Goal: Book appointment/travel/reservation

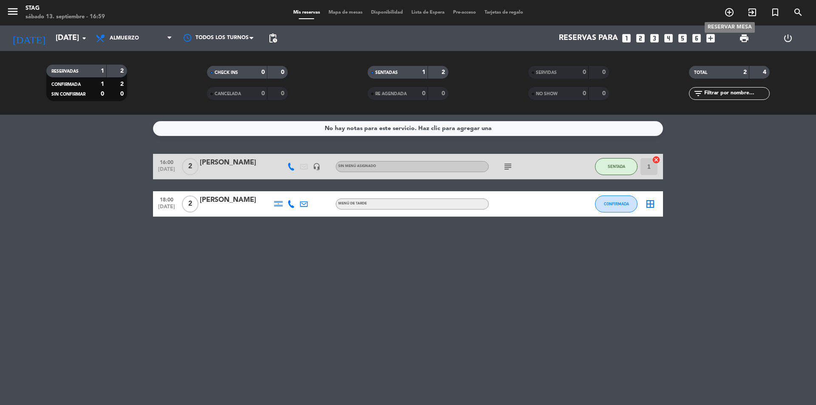
click at [731, 12] on icon "add_circle_outline" at bounding box center [729, 12] width 10 height 10
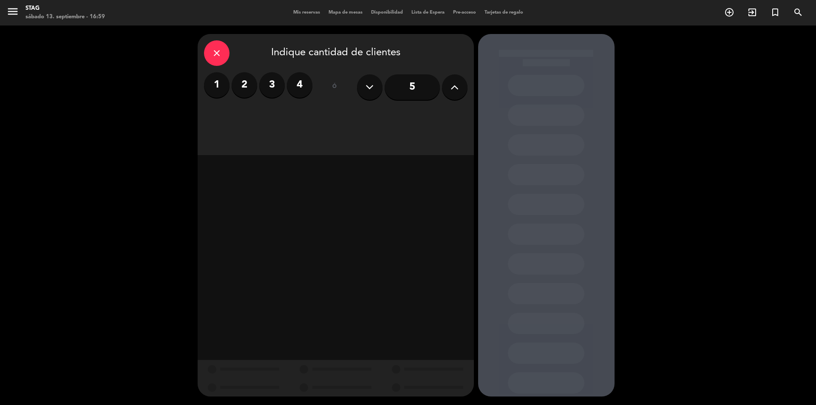
click at [250, 86] on label "2" at bounding box center [245, 85] width 26 height 26
click at [423, 118] on div "Cena" at bounding box center [424, 116] width 86 height 17
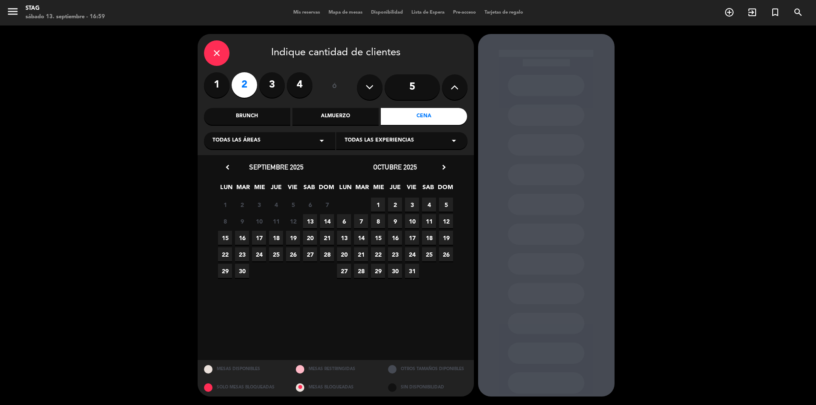
click at [226, 237] on span "15" at bounding box center [225, 238] width 14 height 14
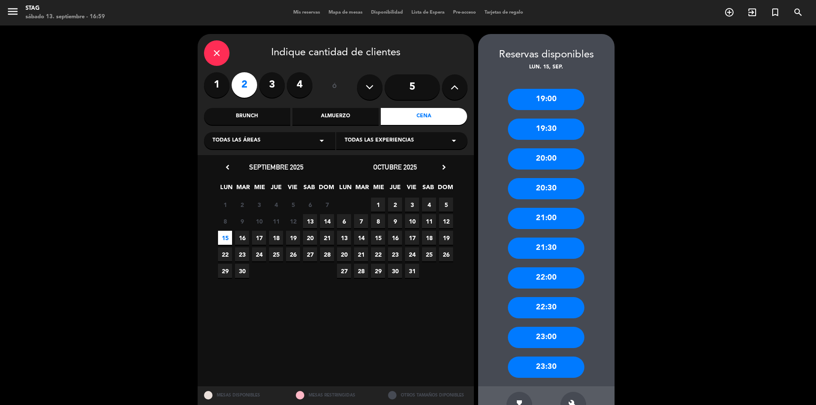
click at [554, 105] on div "19:00" at bounding box center [546, 99] width 77 height 21
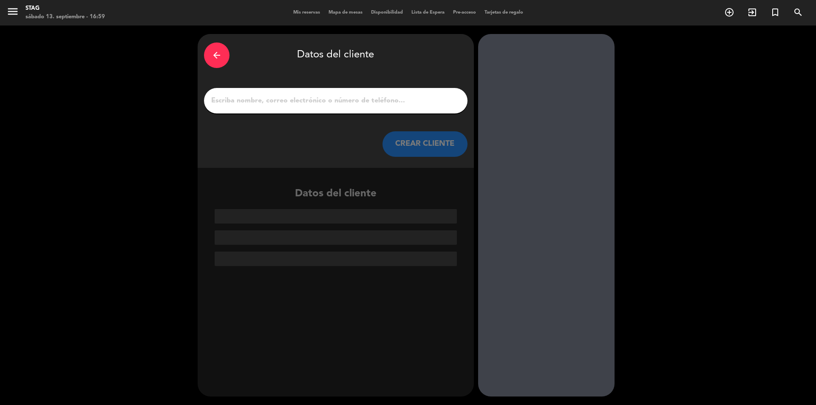
click at [246, 104] on input "1" at bounding box center [335, 101] width 251 height 12
paste input "[PERSON_NAME]"
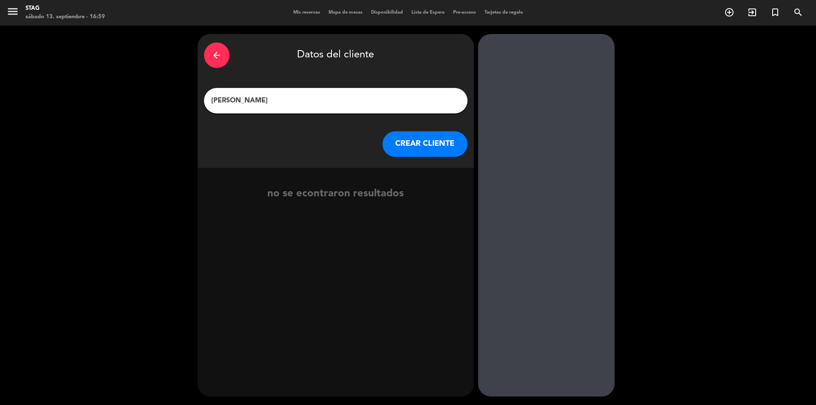
type input "[PERSON_NAME]"
click at [445, 143] on button "CREAR CLIENTE" at bounding box center [425, 144] width 85 height 26
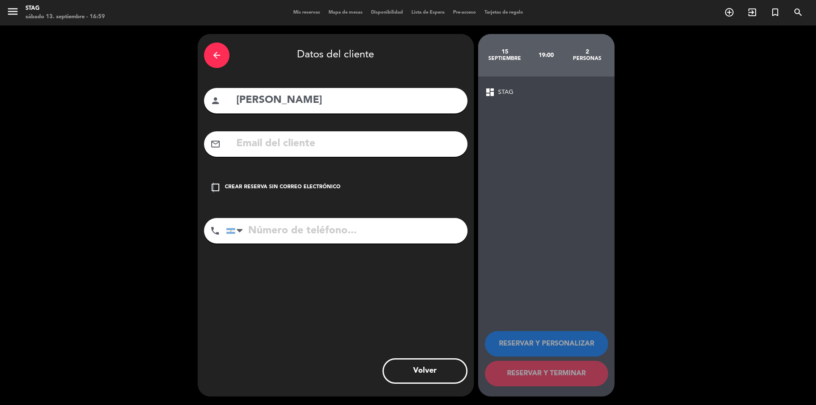
click at [213, 185] on icon "check_box_outline_blank" at bounding box center [215, 187] width 10 height 10
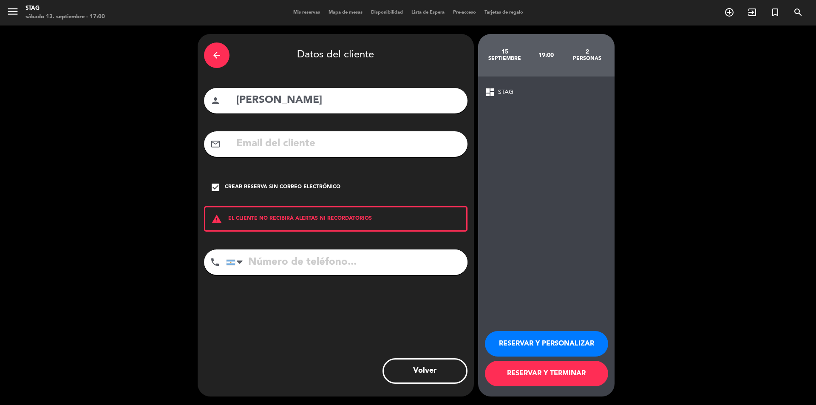
drag, startPoint x: 272, startPoint y: 258, endPoint x: 257, endPoint y: 261, distance: 15.5
paste input "[PHONE_NUMBER]"
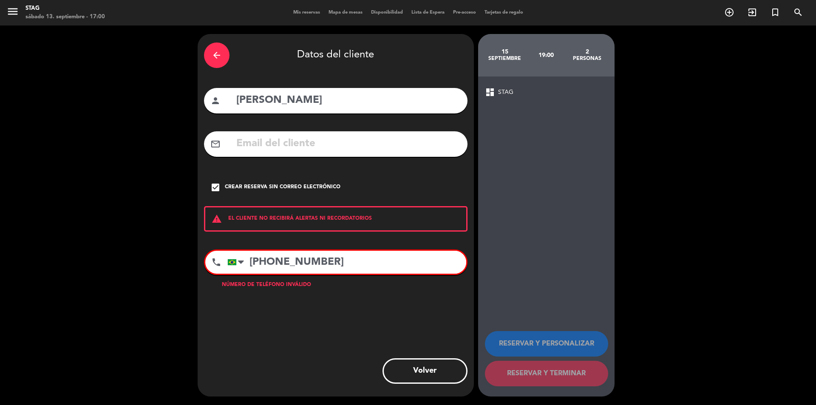
click at [343, 264] on input "[PHONE_NUMBER]" at bounding box center [346, 262] width 239 height 23
drag, startPoint x: 355, startPoint y: 265, endPoint x: 299, endPoint y: 264, distance: 56.1
click at [299, 264] on input "[PHONE_NUMBER]" at bounding box center [346, 262] width 239 height 23
click at [291, 264] on input "[PHONE_NUMBER]" at bounding box center [346, 262] width 239 height 23
drag, startPoint x: 141, startPoint y: 264, endPoint x: 147, endPoint y: 270, distance: 7.8
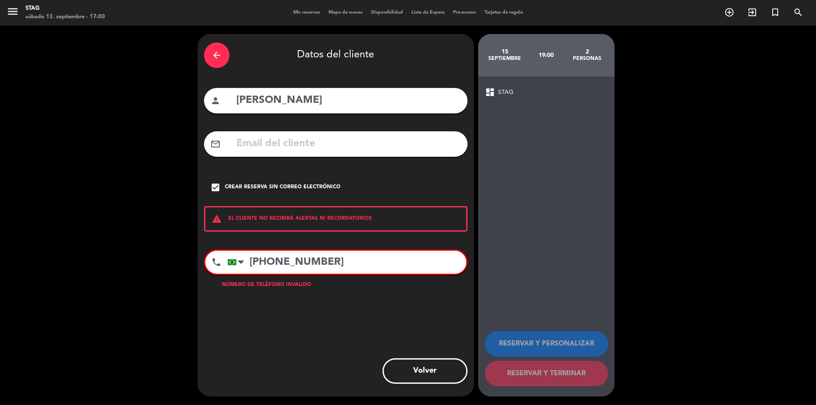
click at [147, 270] on div "arrow_back Datos del cliente person [PERSON_NAME] mail_outline check_box Crear …" at bounding box center [408, 216] width 816 height 380
drag, startPoint x: 161, startPoint y: 275, endPoint x: 665, endPoint y: 231, distance: 506.6
click at [665, 231] on div "arrow_back Datos del cliente person [PERSON_NAME] mail_outline check_box Crear …" at bounding box center [408, 216] width 816 height 380
click at [377, 273] on input "[PHONE_NUMBER]" at bounding box center [346, 262] width 239 height 23
click at [355, 264] on input "[PHONE_NUMBER]" at bounding box center [346, 262] width 239 height 23
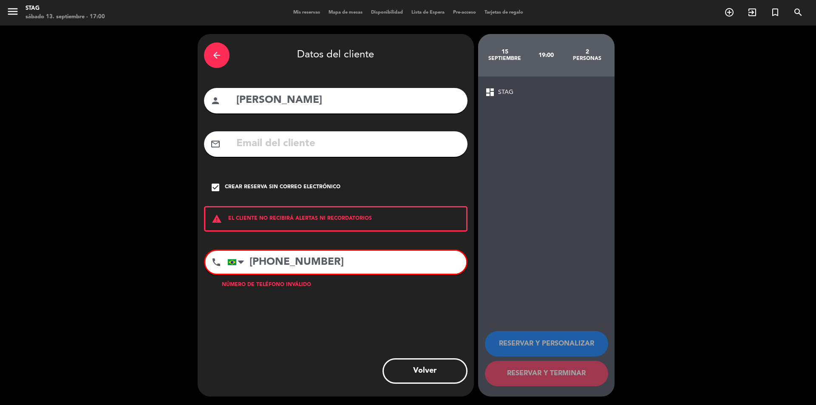
click at [355, 264] on input "[PHONE_NUMBER]" at bounding box center [346, 262] width 239 height 23
type input "+532525 81 9168-"
drag, startPoint x: 340, startPoint y: 261, endPoint x: 248, endPoint y: 258, distance: 92.3
click at [248, 258] on input "+532525 81 9168-" at bounding box center [346, 262] width 239 height 23
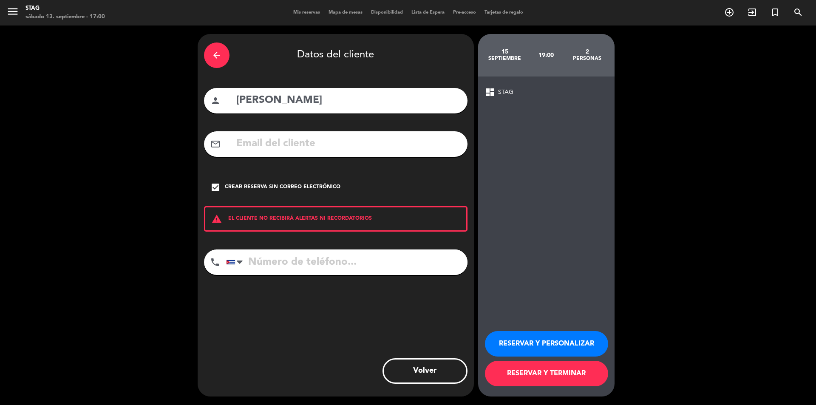
click at [546, 370] on button "RESERVAR Y TERMINAR" at bounding box center [546, 374] width 123 height 26
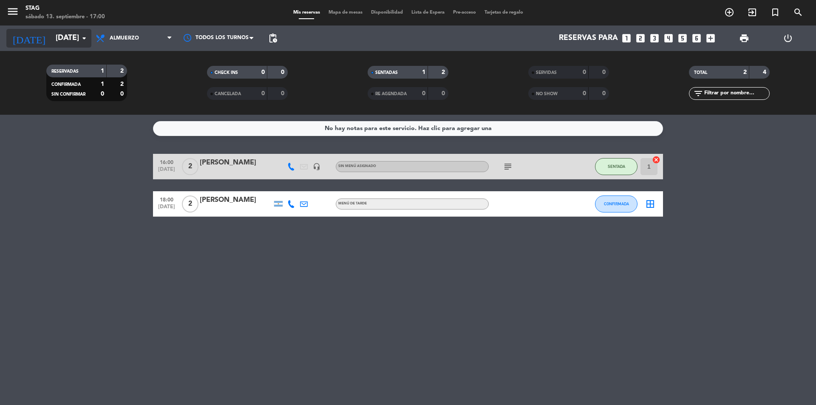
click at [87, 37] on icon "arrow_drop_down" at bounding box center [84, 38] width 10 height 10
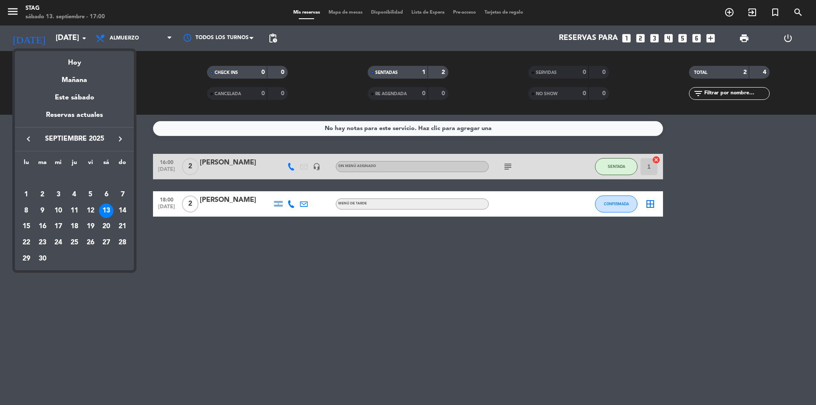
click at [27, 225] on div "15" at bounding box center [26, 226] width 14 height 14
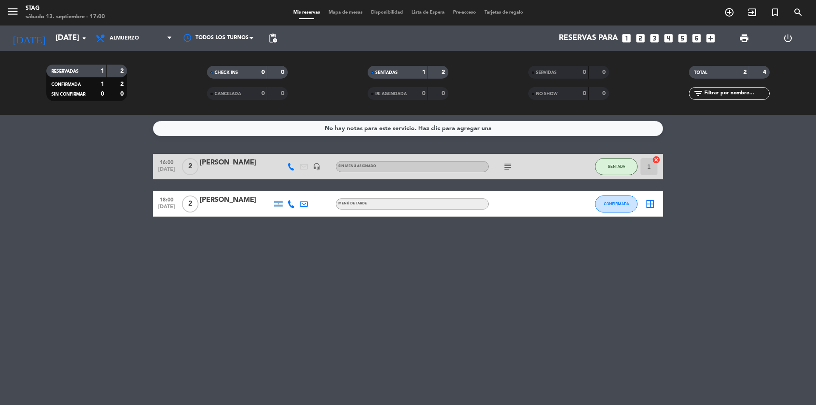
type input "[DATE]"
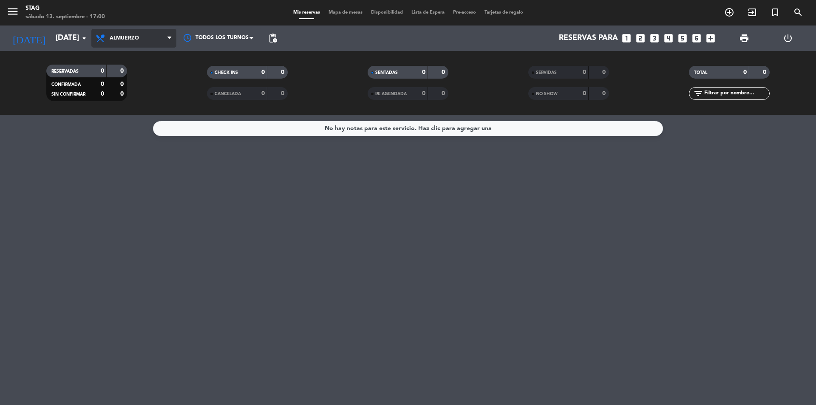
click at [148, 42] on span "Almuerzo" at bounding box center [133, 38] width 85 height 19
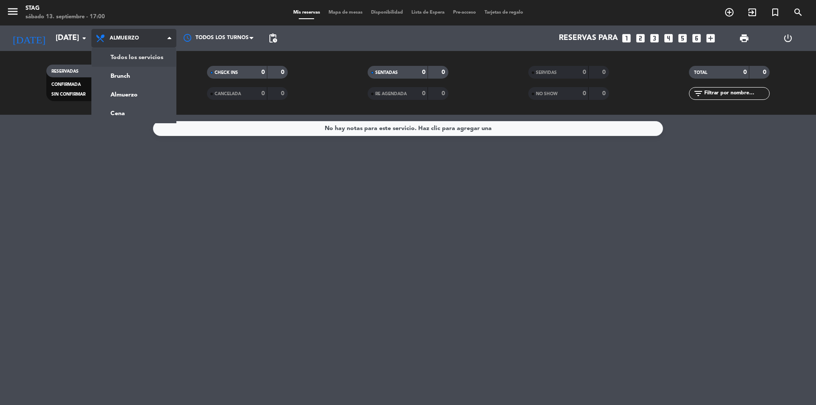
click at [151, 51] on div "menu STAG [DATE] 13. septiembre - 17:00 Mis reservas Mapa de mesas Disponibilid…" at bounding box center [408, 57] width 816 height 115
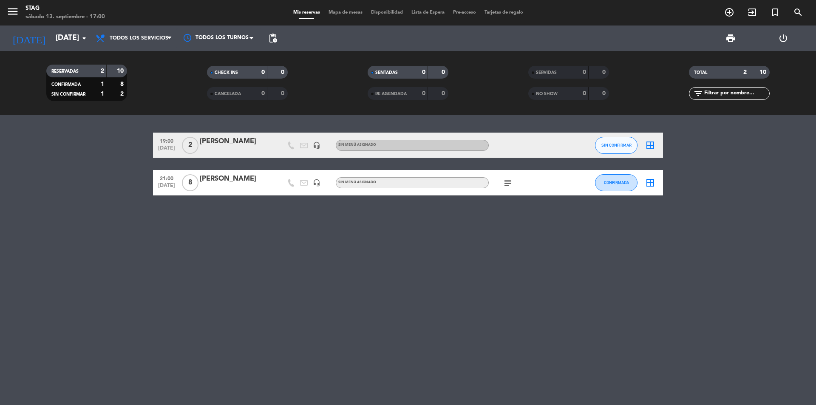
click at [211, 141] on div "[PERSON_NAME]" at bounding box center [236, 141] width 72 height 11
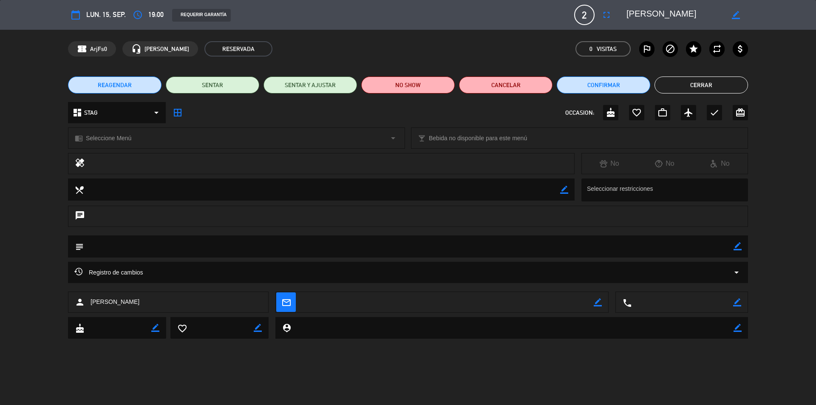
click at [648, 304] on textarea at bounding box center [683, 302] width 102 height 21
click at [739, 303] on icon "border_color" at bounding box center [737, 302] width 8 height 8
paste textarea "[PHONE_NUMBER]"
type textarea "[PHONE_NUMBER]"
click at [736, 301] on icon at bounding box center [737, 302] width 8 height 8
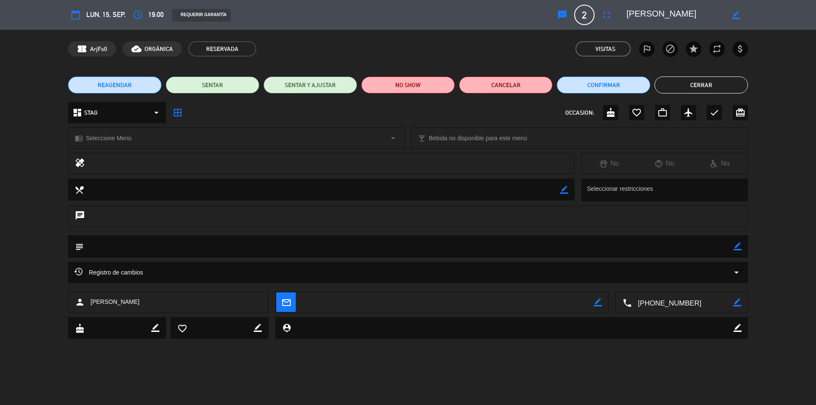
drag, startPoint x: 691, startPoint y: 89, endPoint x: 629, endPoint y: 70, distance: 64.8
click at [685, 83] on button "Cerrar" at bounding box center [702, 85] width 94 height 17
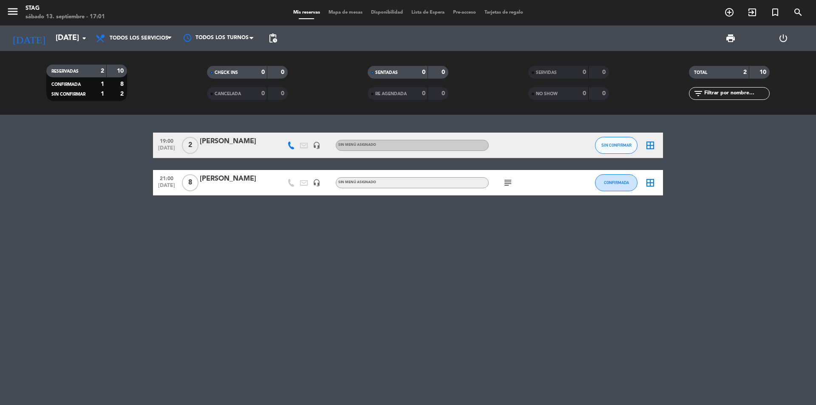
click at [185, 185] on span "8" at bounding box center [190, 182] width 17 height 17
click at [221, 218] on div "19:00 [DATE] 2 [PERSON_NAME] headset_mic Sin menú asignado SIN CONFIRMAR border…" at bounding box center [408, 260] width 816 height 290
click at [65, 41] on input "[DATE]" at bounding box center [100, 38] width 99 height 17
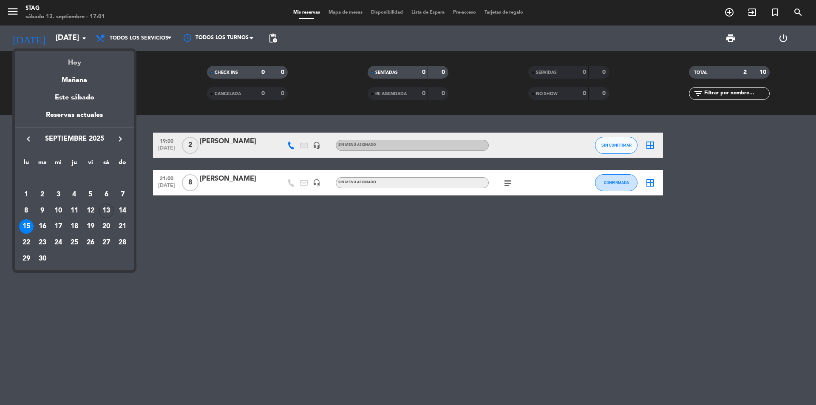
click at [77, 62] on div "Hoy" at bounding box center [74, 59] width 119 height 17
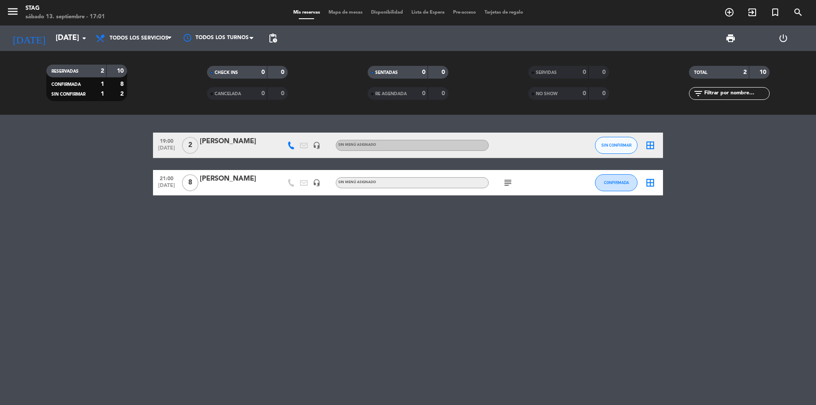
type input "[DATE]"
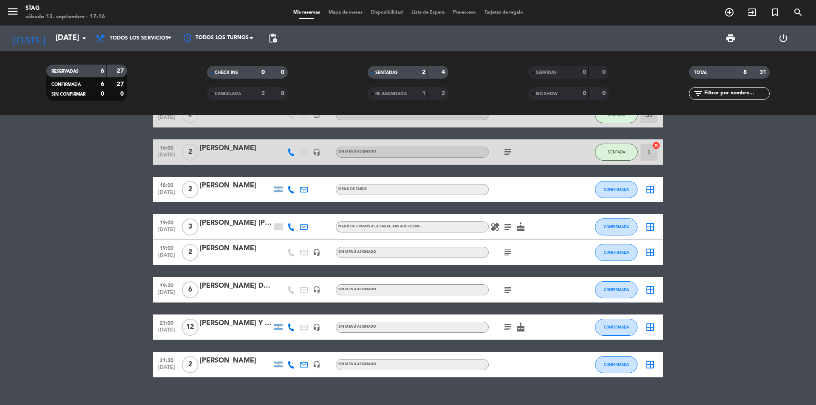
scroll to position [45, 0]
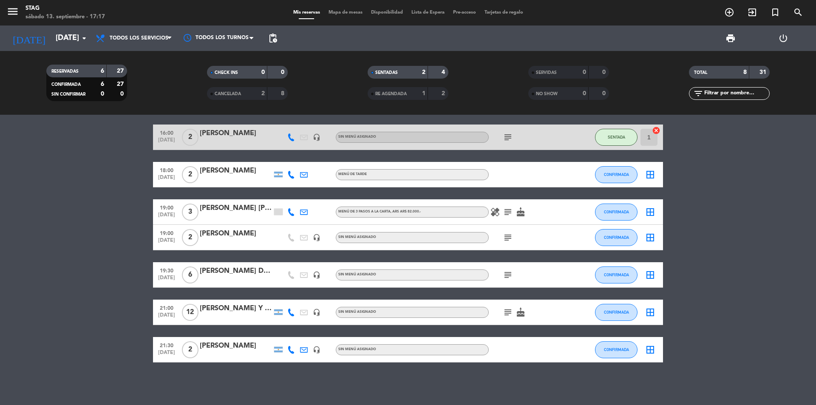
drag, startPoint x: 201, startPoint y: 300, endPoint x: 31, endPoint y: 422, distance: 209.3
click at [31, 405] on html "close × STAG × chrome_reader_mode Listado de Reservas account_box Clientes acco…" at bounding box center [408, 202] width 816 height 405
click at [696, 245] on bookings-row "13:50 [DATE] 2 sin rva exit_to_app Sin menú asignado SENTADA S3 cancel 16:00 [D…" at bounding box center [408, 224] width 816 height 275
click at [242, 135] on div "[PERSON_NAME]" at bounding box center [236, 133] width 72 height 11
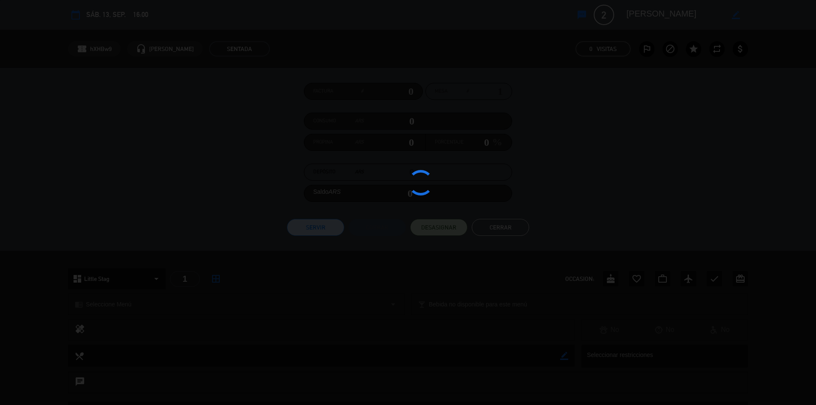
click at [242, 135] on div at bounding box center [408, 202] width 816 height 405
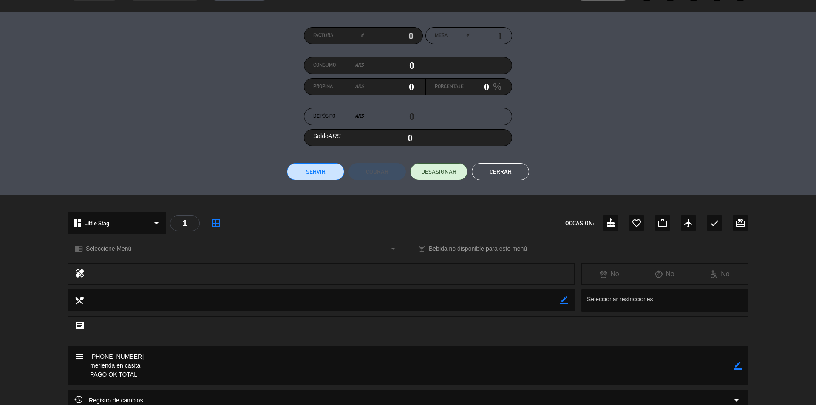
scroll to position [0, 0]
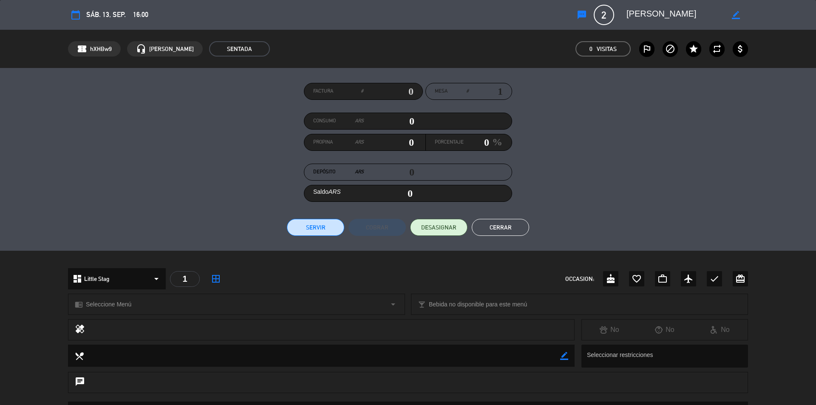
click at [506, 225] on button "Cerrar" at bounding box center [500, 227] width 57 height 17
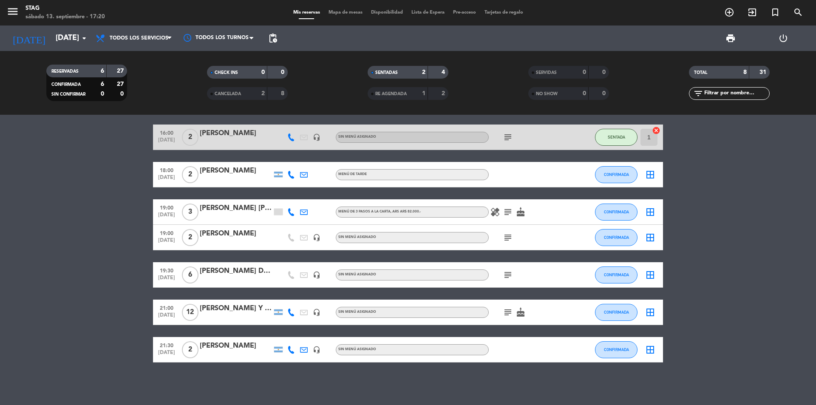
click at [734, 223] on bookings-row "13:50 [DATE] 2 sin rva exit_to_app Sin menú asignado SENTADA S3 cancel 16:00 [D…" at bounding box center [408, 224] width 816 height 275
click at [233, 173] on div "[PERSON_NAME]" at bounding box center [236, 170] width 72 height 11
